Goal: Navigation & Orientation: Find specific page/section

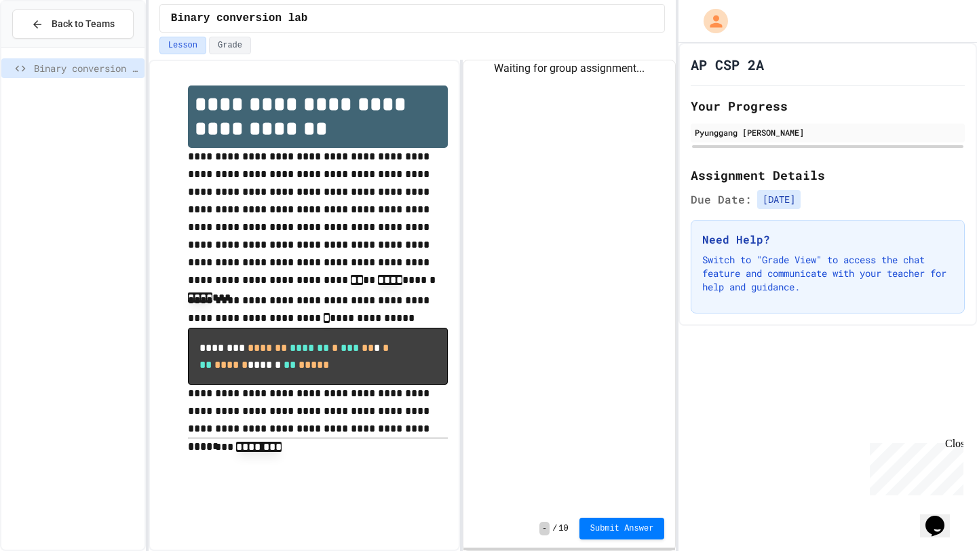
click at [817, 276] on div "**********" at bounding box center [488, 275] width 977 height 551
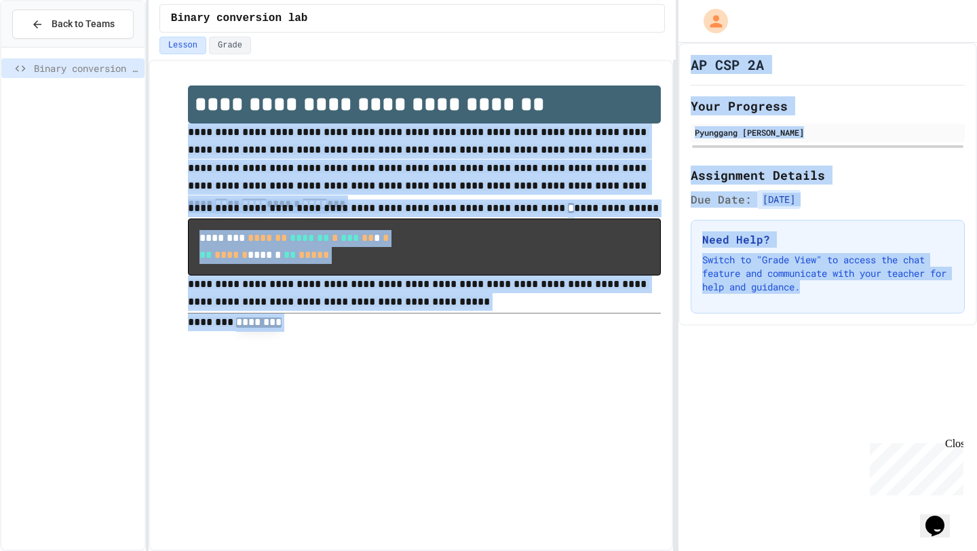
drag, startPoint x: 180, startPoint y: 128, endPoint x: 704, endPoint y: 351, distance: 569.4
click at [704, 351] on div "**********" at bounding box center [488, 275] width 977 height 551
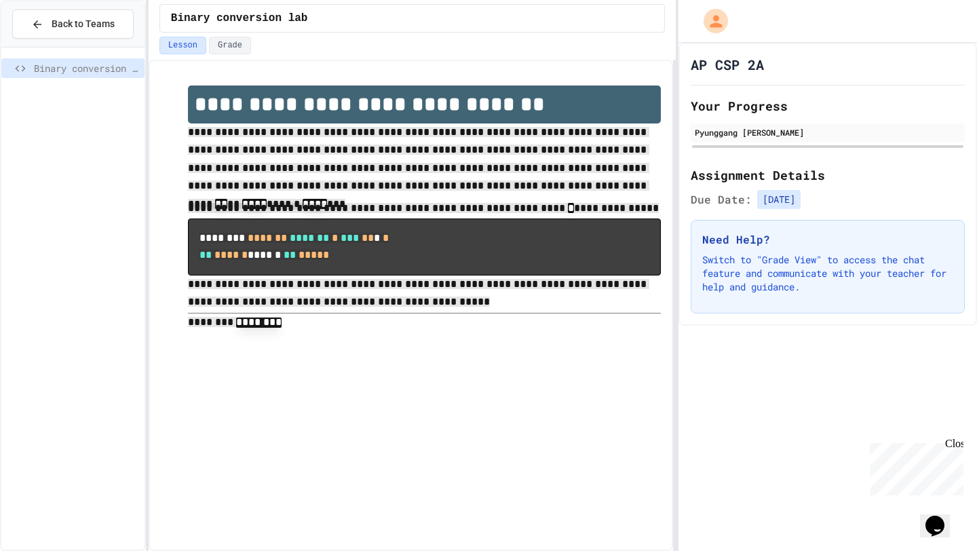
click at [611, 366] on div "**********" at bounding box center [411, 305] width 525 height 491
